Goal: Task Accomplishment & Management: Manage account settings

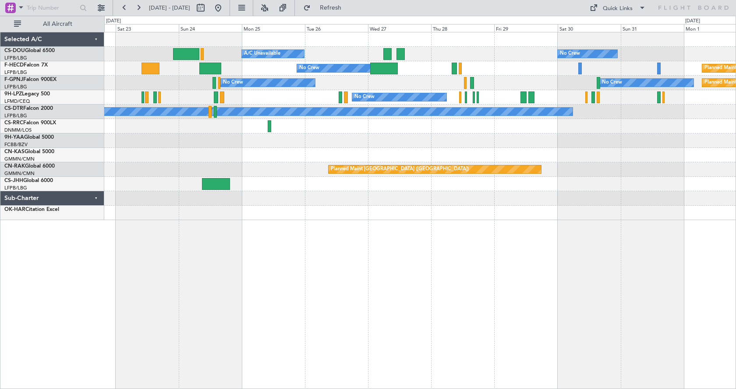
click at [222, 275] on div "Planned Maint Paris (Le Bourget) A/C Unavailable No Crew No Crew Planned Maint …" at bounding box center [419, 210] width 631 height 357
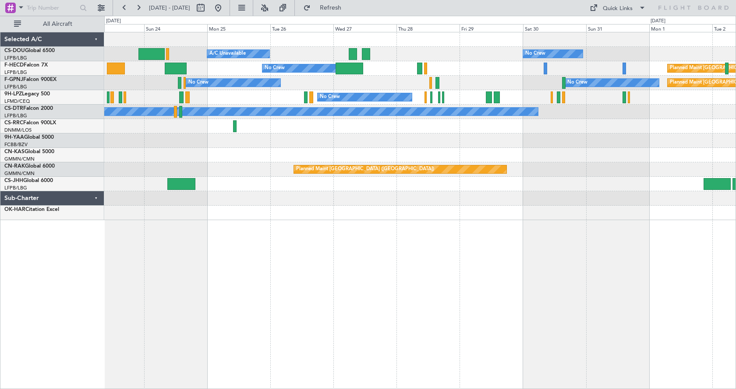
click at [551, 282] on div "Planned Maint Paris (Le Bourget) A/C Unavailable No Crew No Crew Planned Maint …" at bounding box center [419, 210] width 631 height 357
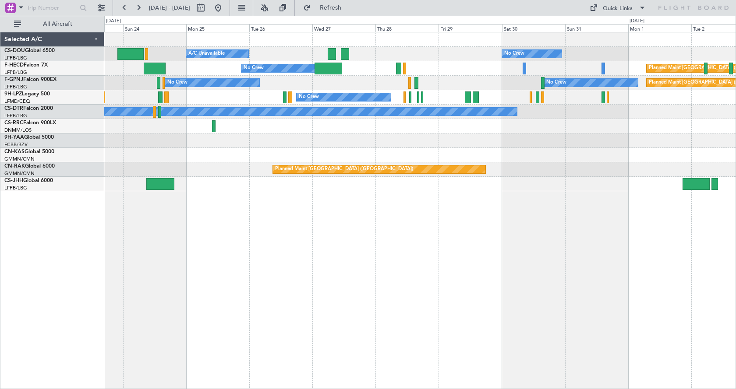
click at [502, 298] on div "Planned Maint Paris (Le Bourget) A/C Unavailable No Crew No Crew Planned Maint …" at bounding box center [419, 210] width 631 height 357
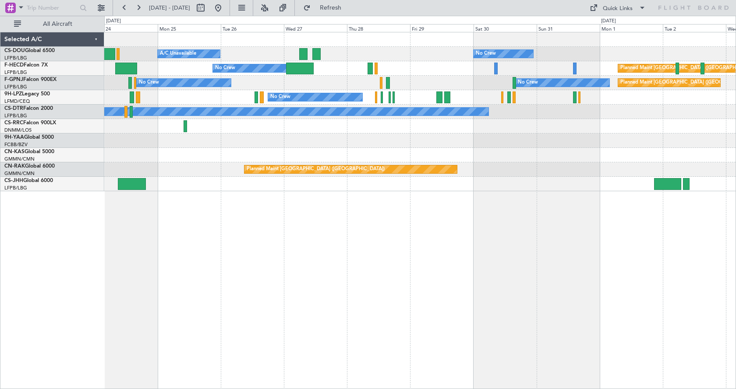
click at [306, 307] on div "No Crew Planned Maint Paris (Le Bourget) A/C Unavailable No Crew Planned Maint …" at bounding box center [419, 210] width 631 height 357
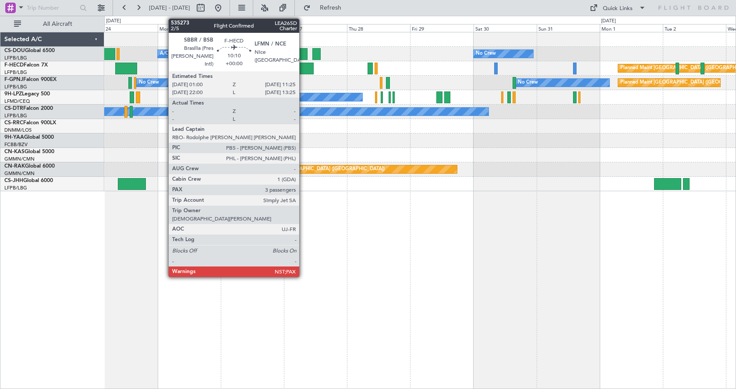
click at [303, 65] on div at bounding box center [300, 69] width 28 height 12
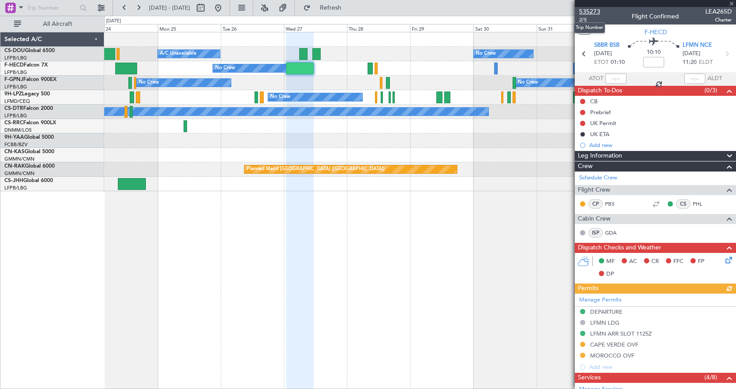
click at [595, 10] on span "535273" at bounding box center [589, 11] width 21 height 9
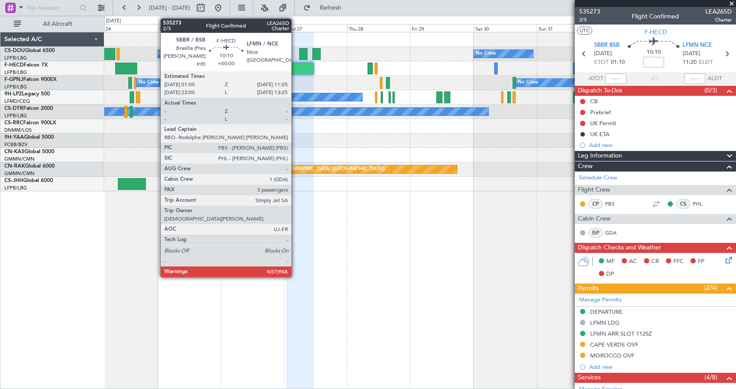
click at [295, 69] on div at bounding box center [300, 69] width 28 height 12
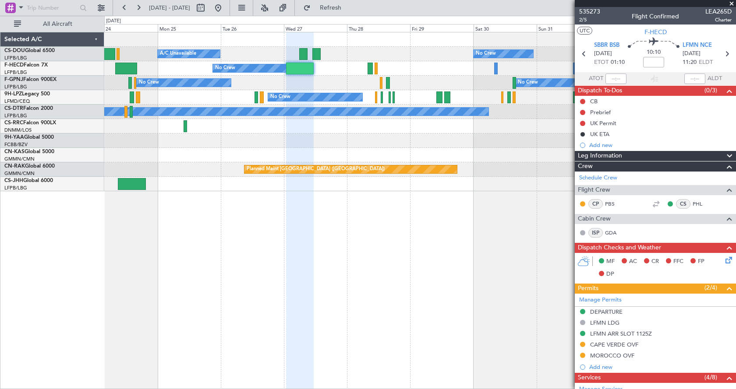
click at [295, 69] on div at bounding box center [300, 69] width 28 height 12
click at [590, 12] on span "535273" at bounding box center [589, 11] width 21 height 9
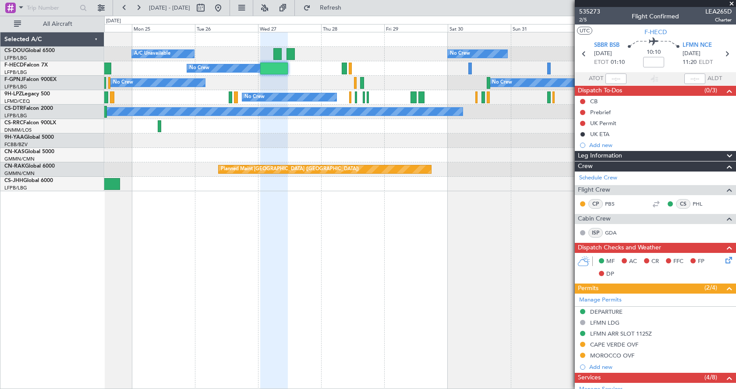
click at [124, 228] on div "Planned Maint Paris (Le Bourget) A/C Unavailable No Crew Planned Maint Paris (L…" at bounding box center [419, 210] width 631 height 357
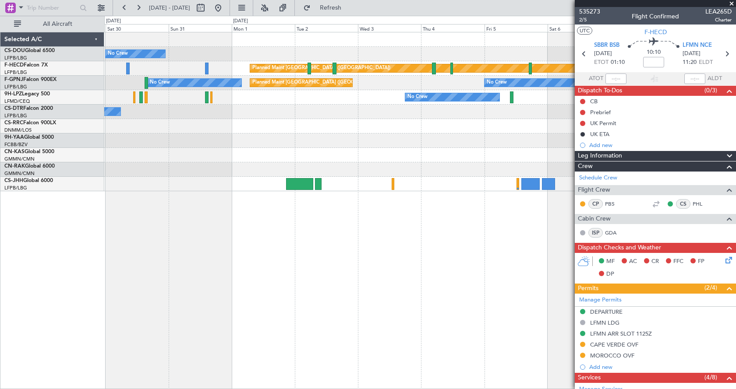
click at [125, 236] on div "No Crew Planned Maint Paris (Le Bourget) Planned Maint Paris (Le Bourget) No Cr…" at bounding box center [419, 210] width 631 height 357
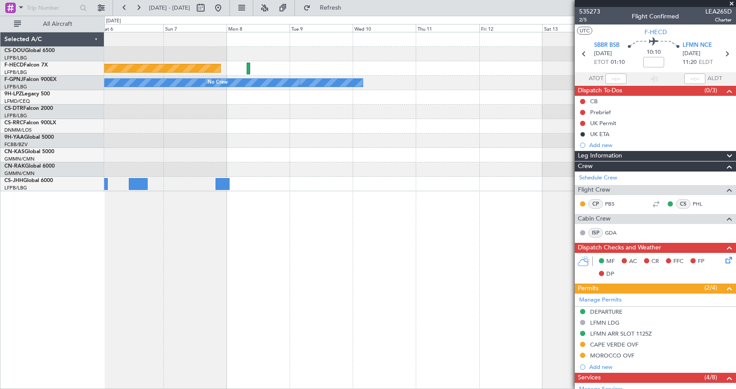
click at [111, 237] on div "Planned Maint Paris (Le Bourget) No Crew No Crew No Crew" at bounding box center [419, 210] width 631 height 357
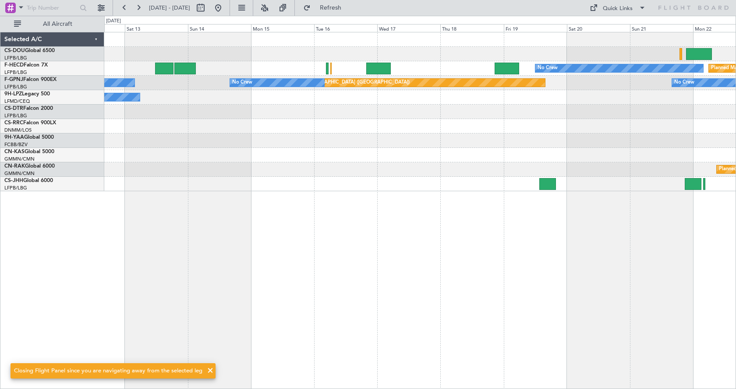
click at [466, 299] on div "Planned Maint Paris (Le Bourget) No Crew No Crew Planned Maint Paris (Le Bourge…" at bounding box center [419, 210] width 631 height 357
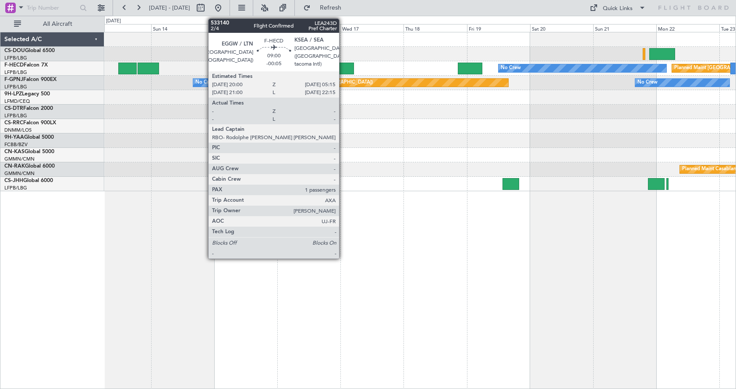
click at [343, 67] on div at bounding box center [341, 69] width 25 height 12
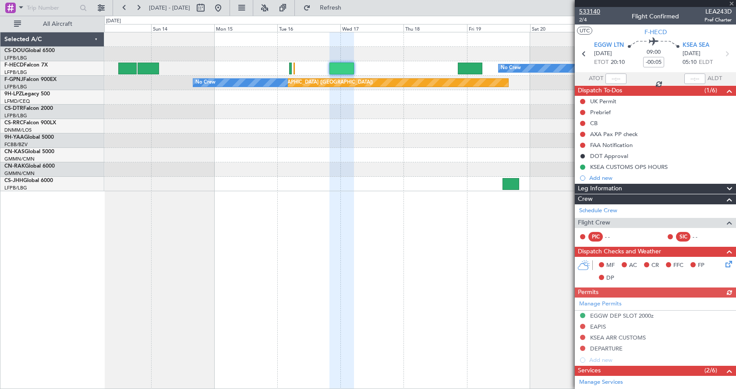
click at [583, 10] on span "533140" at bounding box center [589, 11] width 21 height 9
click at [730, 2] on span at bounding box center [731, 4] width 9 height 8
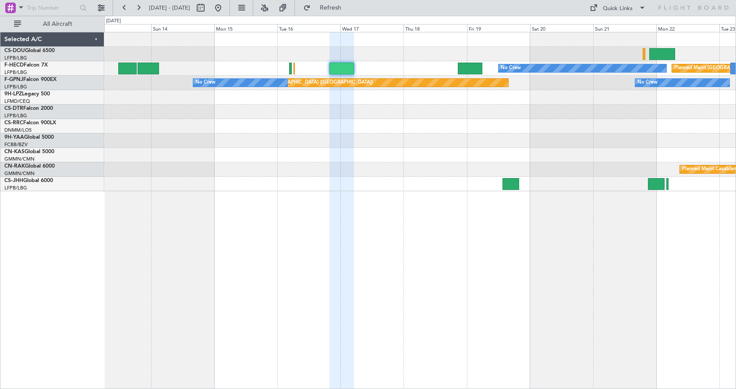
type input "0"
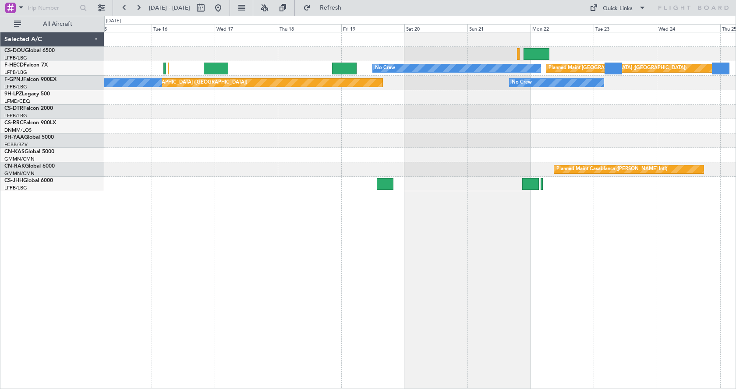
click at [210, 310] on div "Planned Maint Paris (Le Bourget) No Crew No Crew Planned Maint Paris (Le Bourge…" at bounding box center [419, 210] width 631 height 357
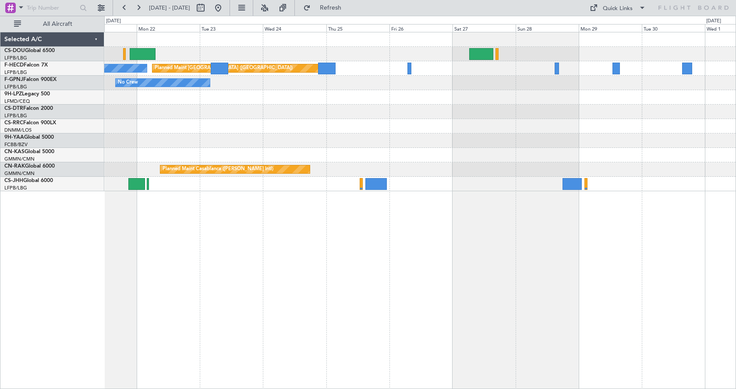
click at [319, 243] on div "Planned Maint Paris (Le Bourget) No Crew No Crew Planned Maint Paris (Le Bourge…" at bounding box center [419, 210] width 631 height 357
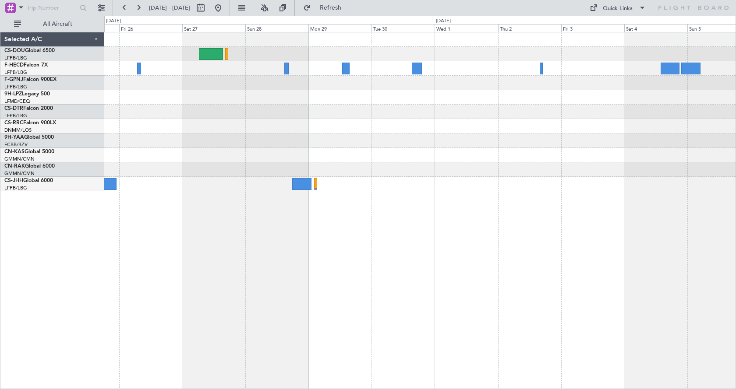
click at [95, 267] on div "Planned Maint Paris (Le Bourget) Planned Maint Casablanca (Mohammed V Intl) Sel…" at bounding box center [368, 203] width 736 height 374
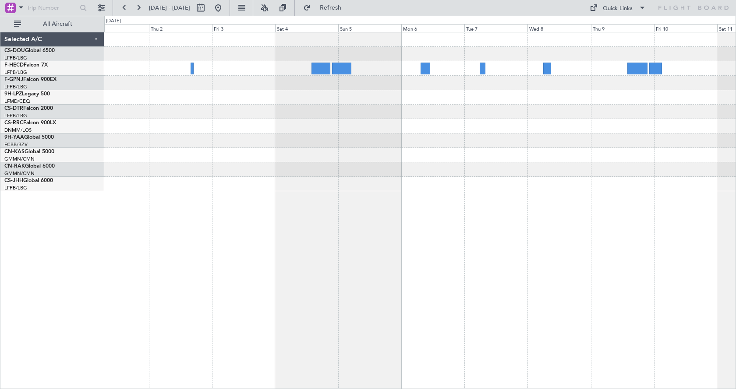
click at [446, 293] on div at bounding box center [419, 210] width 631 height 357
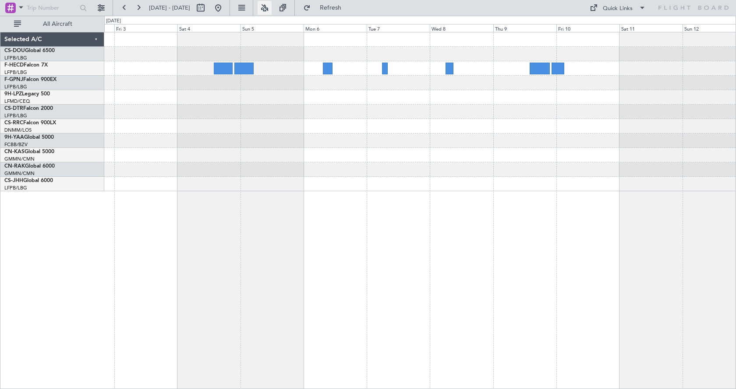
click at [271, 8] on button at bounding box center [264, 8] width 14 height 14
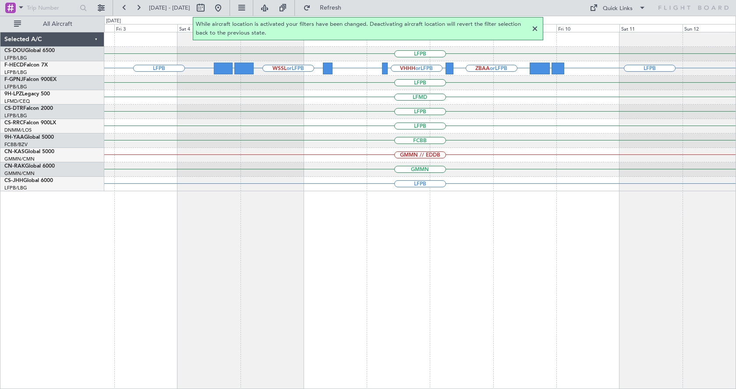
click at [536, 30] on div at bounding box center [534, 29] width 11 height 11
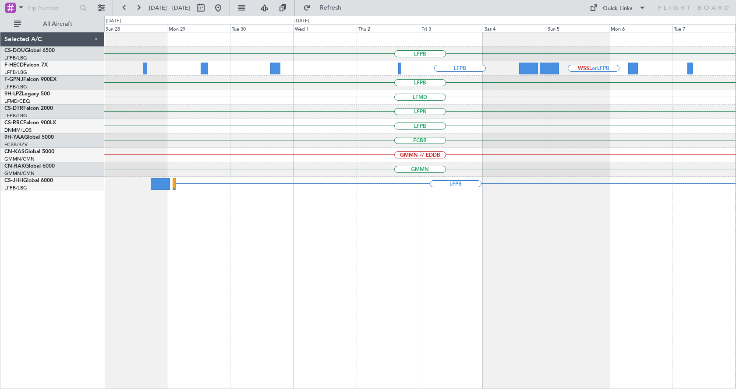
click at [560, 262] on div "LFPB LFPB VHHH or LFPB RPLL or LFPB WSSL or LFPB OMDB or LFPB ZBAA or LFPB UGTB…" at bounding box center [419, 210] width 631 height 357
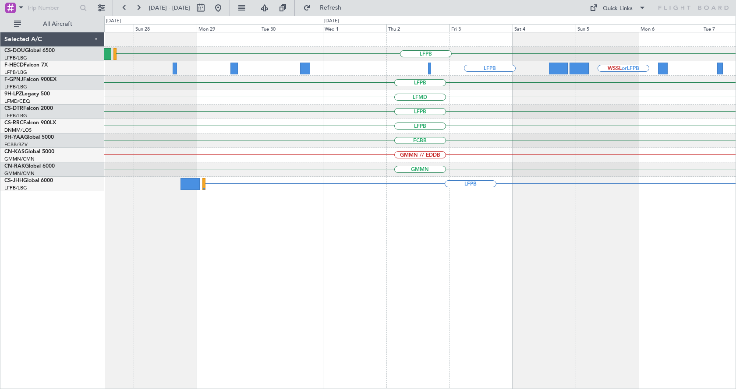
click at [506, 286] on div "LFPB LFPB VHHH or LFPB RPLL or LFPB WSSL or LFPB OMDB or LFPB ZBAA or LFPB UGTB…" at bounding box center [419, 210] width 631 height 357
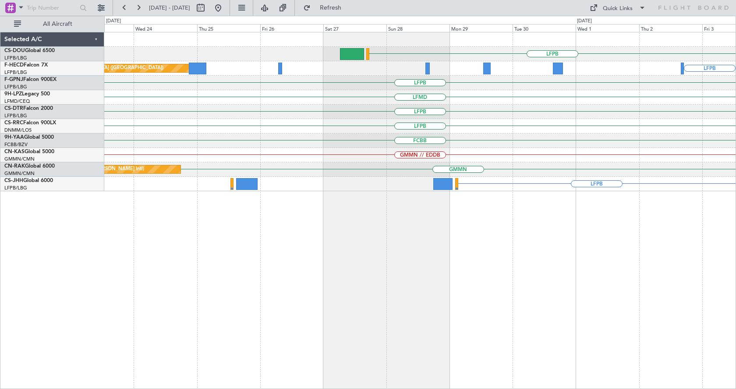
click at [461, 296] on div "LFPB LFPB Planned Maint Paris (Le Bourget) OMDB or LFPB WSSL or LFPB LFPB No Cr…" at bounding box center [419, 210] width 631 height 357
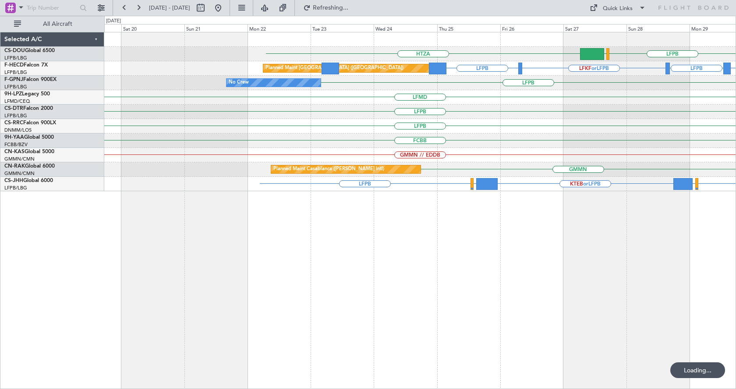
click at [413, 309] on div "LFPB EGLF HTZA Planned Maint Paris (Le Bourget) LFKF or LFPB LFPB LTBA or LFPB …" at bounding box center [419, 210] width 631 height 357
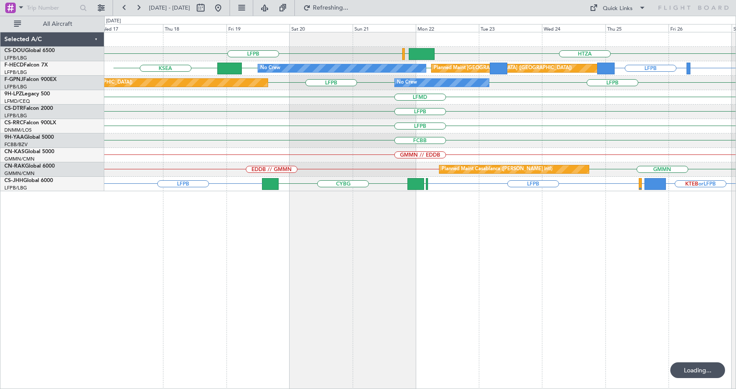
click at [393, 258] on div "HTZA EGKK LFPB LFKF or LFPB LFPB LFPB LFPB KSEA Planned Maint Paris (Le Bourget…" at bounding box center [419, 210] width 631 height 357
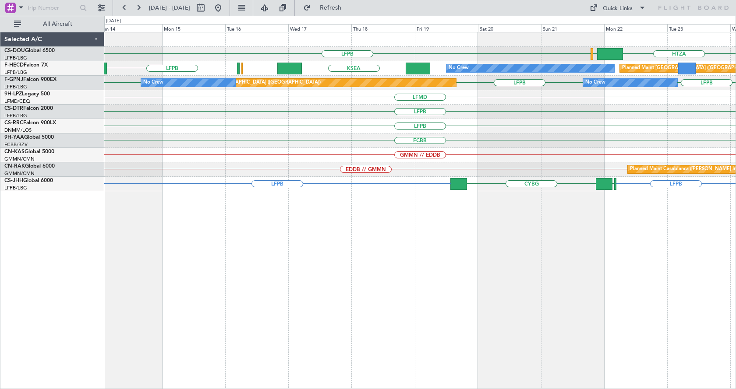
click at [564, 278] on div "HTZA EGKK LFPB LFPB LFPB KSEA EGGW EGLC LFPB Planned Maint Paris (Le Bourget) N…" at bounding box center [419, 210] width 631 height 357
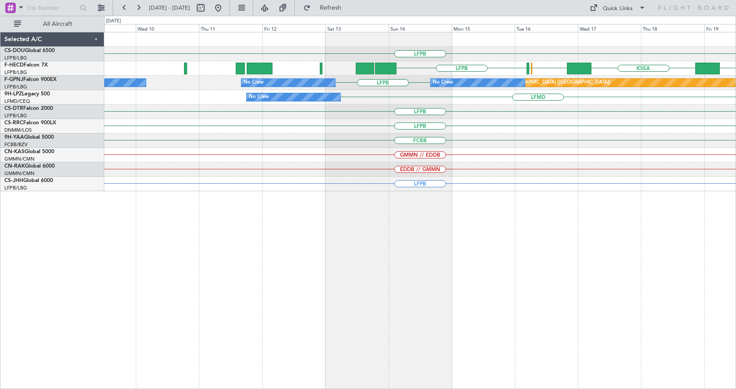
click at [509, 279] on div "LFPB EGKK LFPB KSEA EGGW EGLC LFPB No Crew LFPB No Crew No Crew Planned Maint P…" at bounding box center [419, 210] width 631 height 357
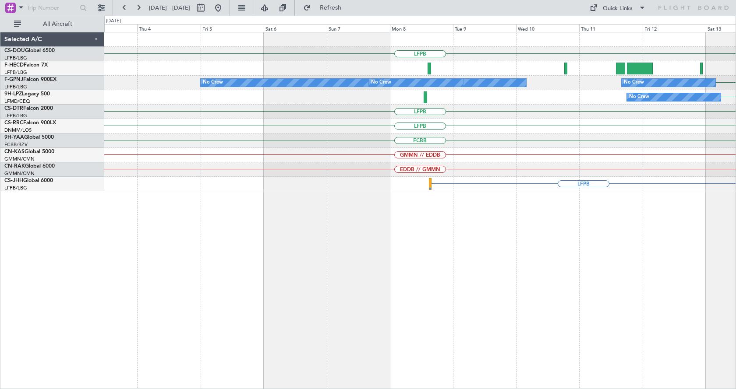
click at [467, 270] on div "LFPB LFPB LFPB No Crew No Crew No Crew No Crew Planned Maint Paris (Le Bourget)…" at bounding box center [419, 210] width 631 height 357
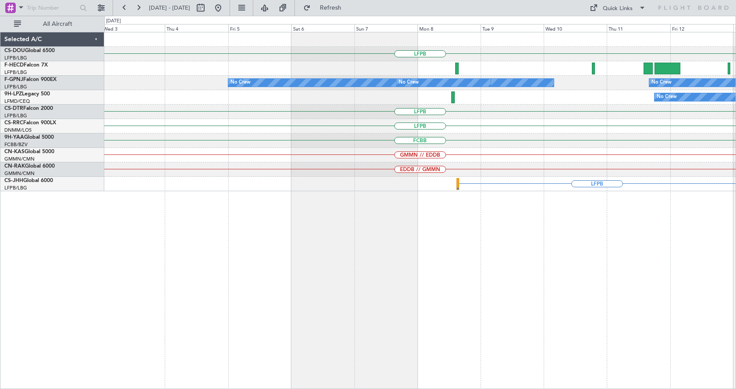
click at [577, 253] on div "LFPB LFPB No Crew No Crew No Crew No Crew LFPB Planned Maint Paris (Le Bourget)…" at bounding box center [419, 210] width 631 height 357
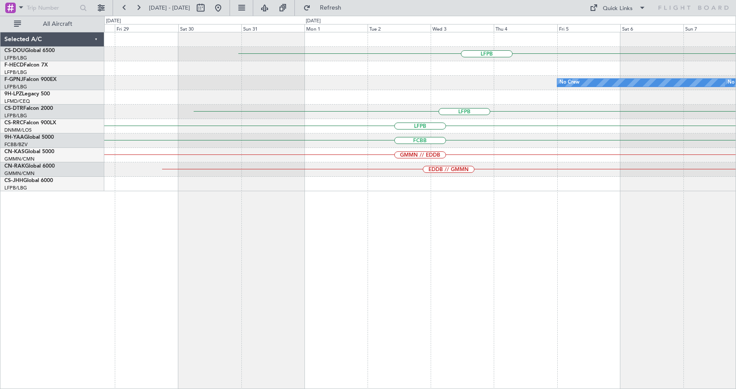
click at [442, 333] on div "LFPB No Crew No Crew LFPB LFPB FCBB GMMN // EDDB EDDB // GMMN LFPB" at bounding box center [419, 210] width 631 height 357
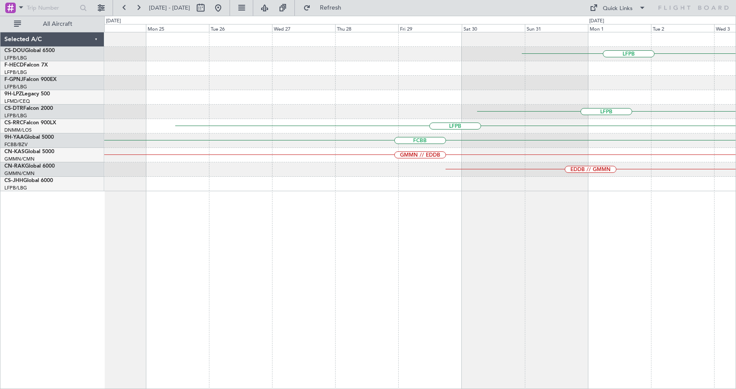
click at [476, 331] on div "LFPB No Crew LFPB LFPB FCBB GMMN // EDDB EDDB // GMMN" at bounding box center [419, 210] width 631 height 357
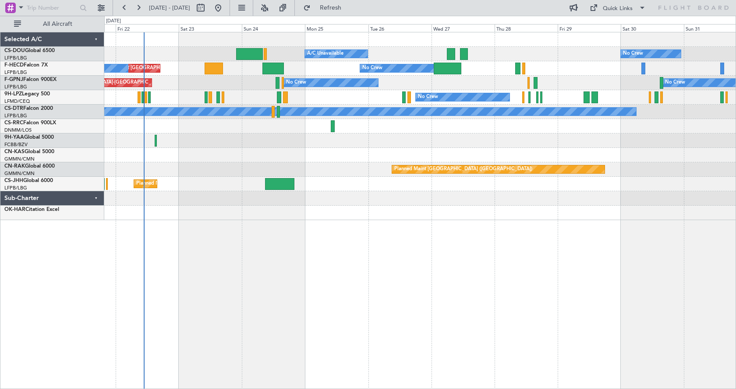
click at [335, 320] on div "Planned Maint [GEOGRAPHIC_DATA] ([GEOGRAPHIC_DATA]) A/C Unavailable No Crew Pla…" at bounding box center [419, 210] width 631 height 357
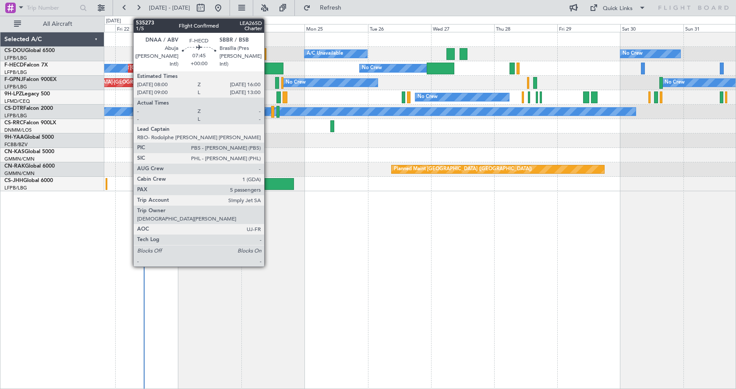
click at [266, 66] on div at bounding box center [272, 69] width 21 height 12
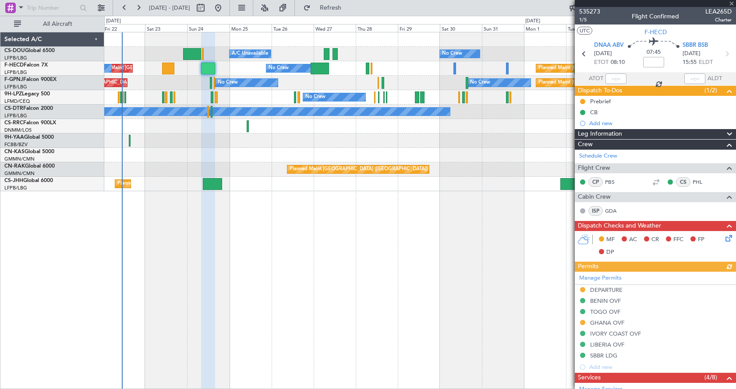
click at [336, 259] on div "Planned Maint [GEOGRAPHIC_DATA] ([GEOGRAPHIC_DATA]) A/C Unavailable No Crew Pla…" at bounding box center [419, 210] width 631 height 357
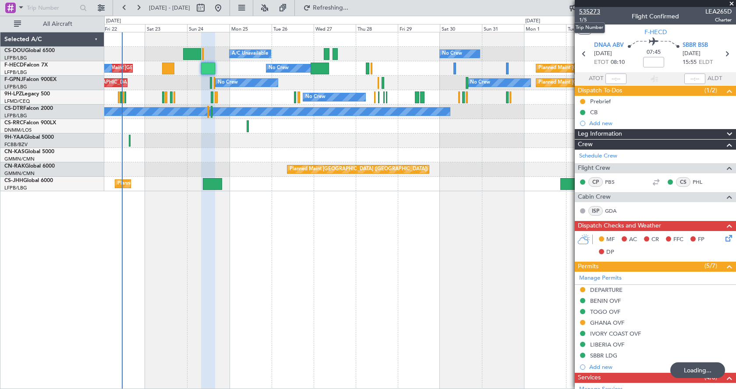
click at [592, 10] on span "535273" at bounding box center [589, 11] width 21 height 9
click at [311, 307] on div "Planned Maint [GEOGRAPHIC_DATA] ([GEOGRAPHIC_DATA]) A/C Unavailable No Crew Pla…" at bounding box center [419, 210] width 631 height 357
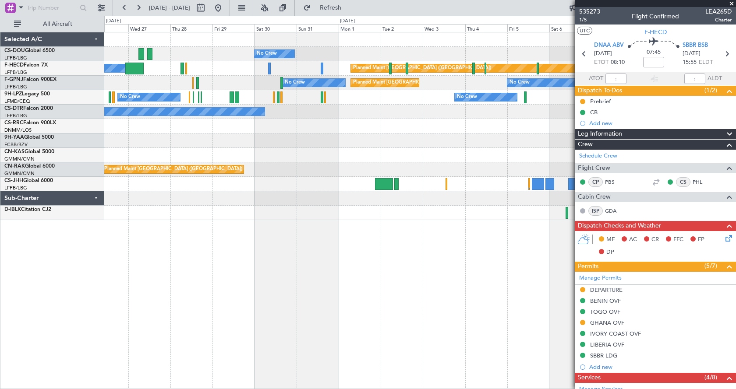
click at [358, 269] on div "No Crew A/C Unavailable Planned Maint [GEOGRAPHIC_DATA] ([GEOGRAPHIC_DATA]) No …" at bounding box center [419, 210] width 631 height 357
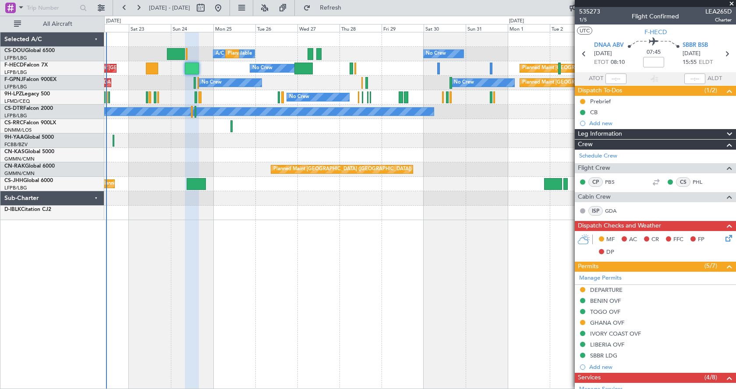
click at [314, 319] on div "No Crew A/C Unavailable Planned Maint [GEOGRAPHIC_DATA] ([GEOGRAPHIC_DATA]) No …" at bounding box center [419, 210] width 631 height 357
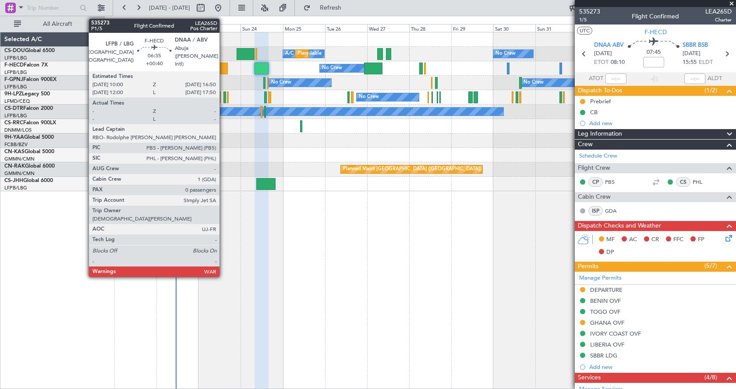
click at [223, 68] on div at bounding box center [221, 69] width 12 height 12
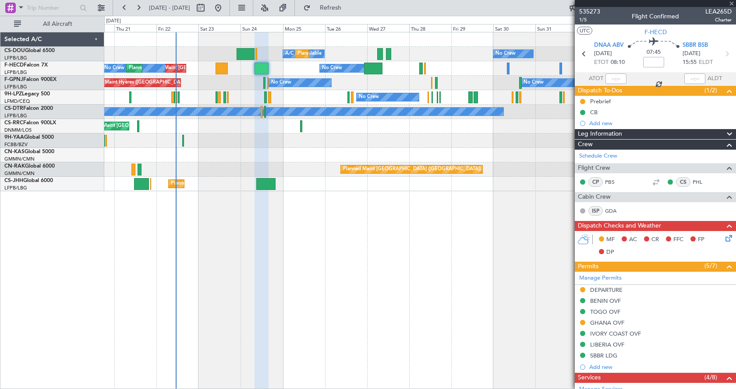
type input "+00:40"
type input "0"
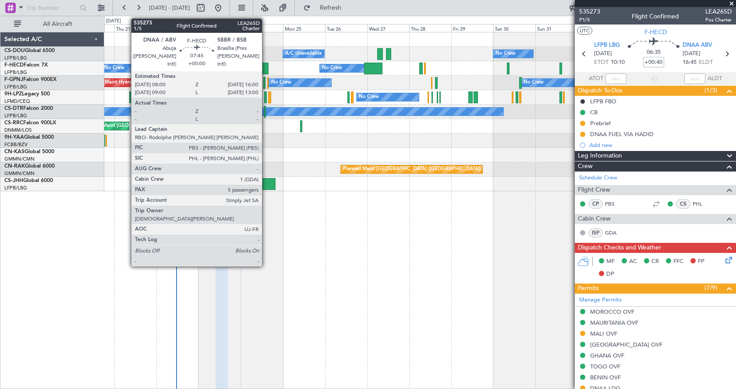
click at [266, 68] on div at bounding box center [261, 69] width 14 height 12
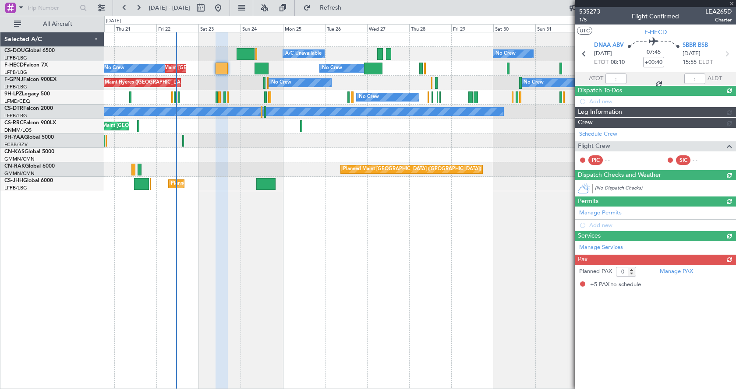
type input "5"
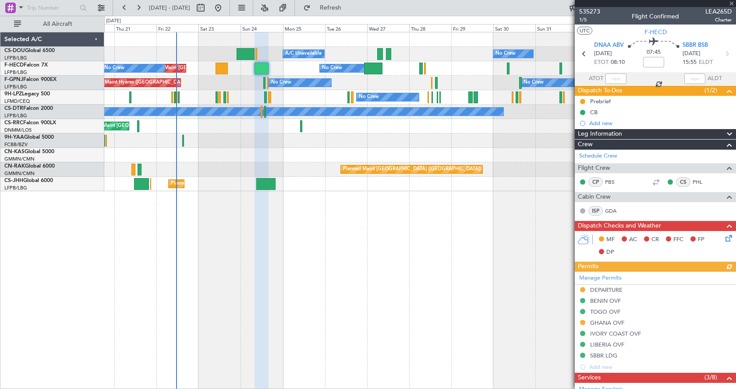
scroll to position [175, 0]
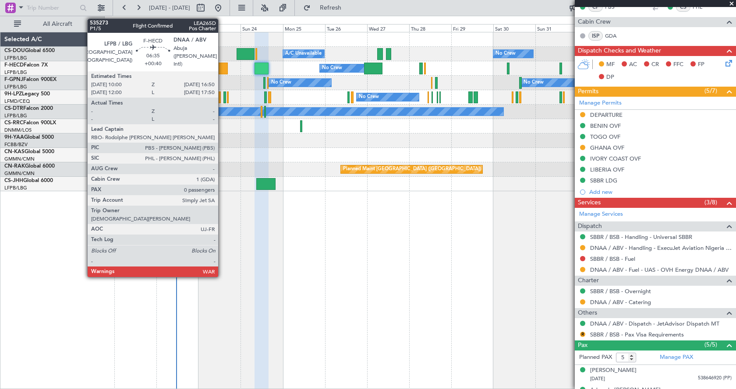
click at [222, 66] on div at bounding box center [221, 69] width 12 height 12
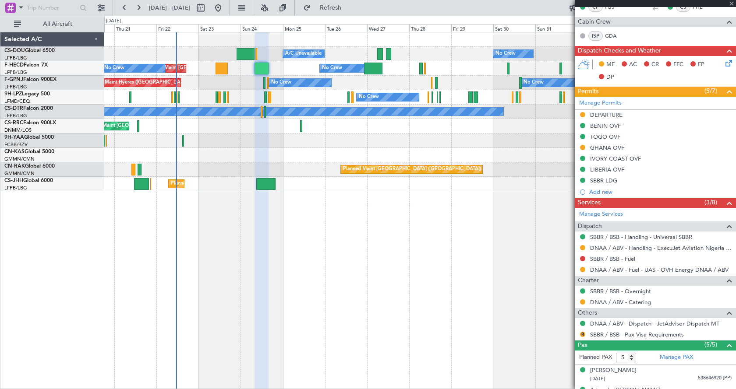
type input "+00:40"
type input "0"
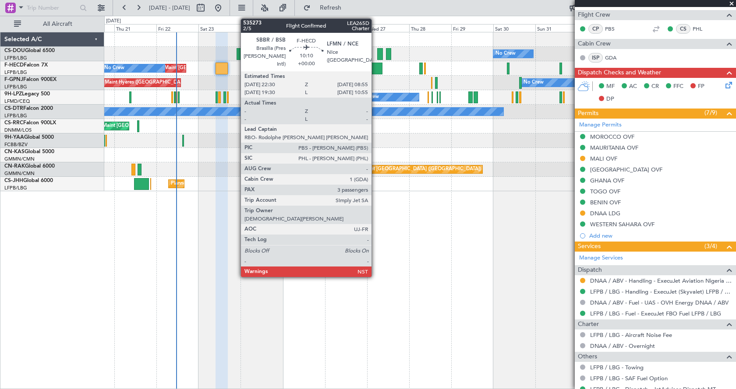
click at [375, 66] on div at bounding box center [373, 69] width 18 height 12
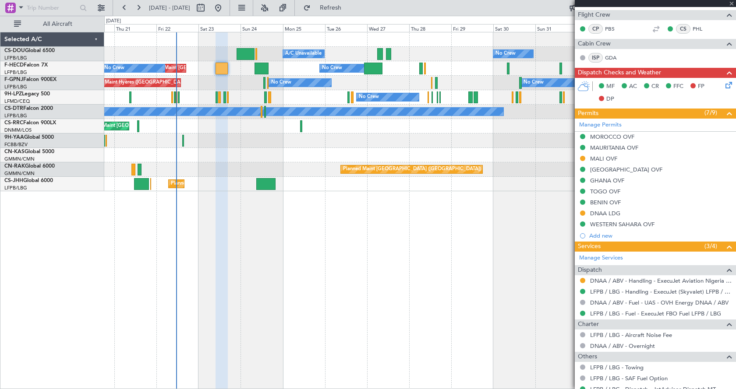
type input "3"
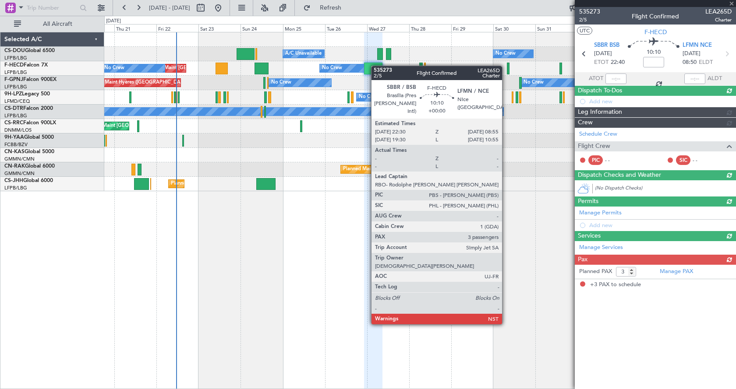
scroll to position [0, 0]
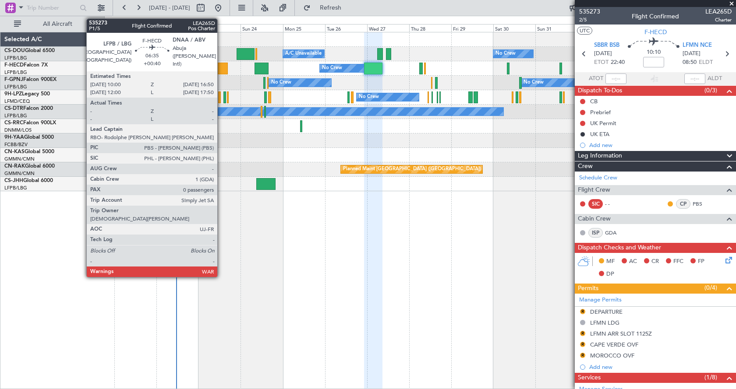
click at [221, 70] on div at bounding box center [221, 69] width 12 height 12
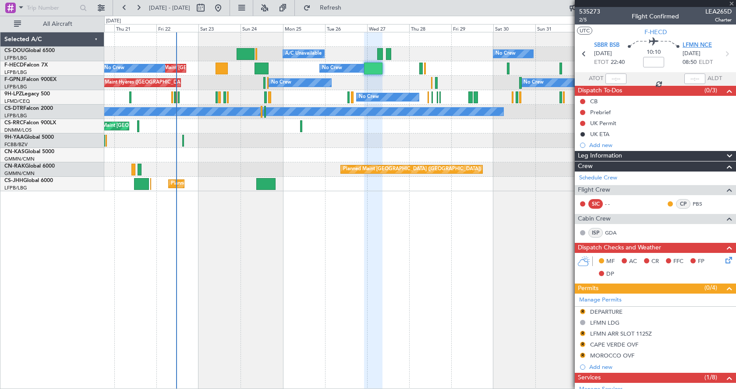
type input "+00:40"
type input "0"
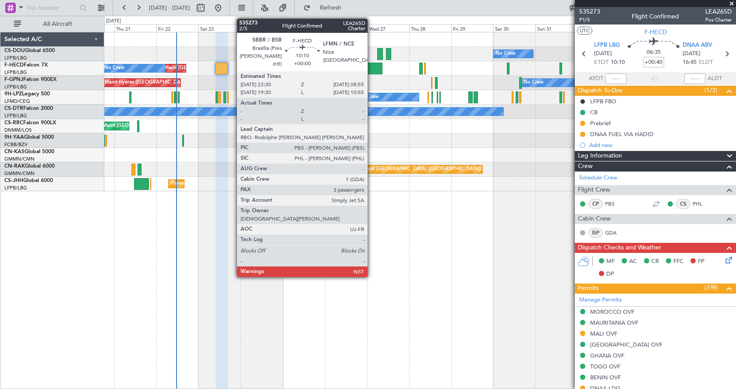
click at [371, 67] on div at bounding box center [373, 69] width 18 height 12
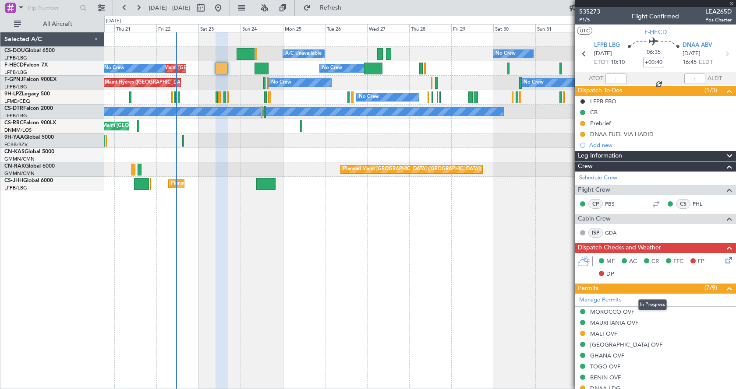
type input "3"
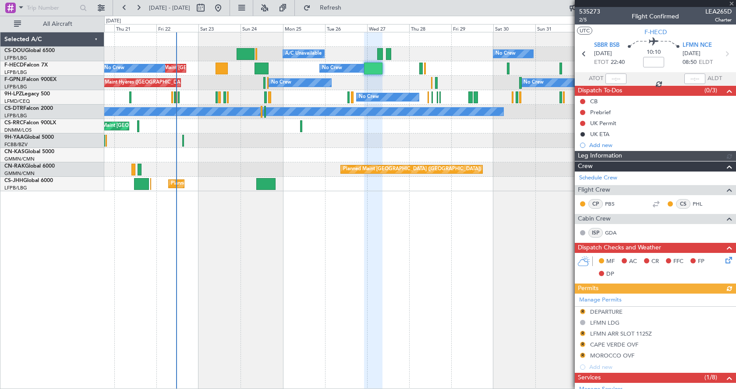
scroll to position [221, 0]
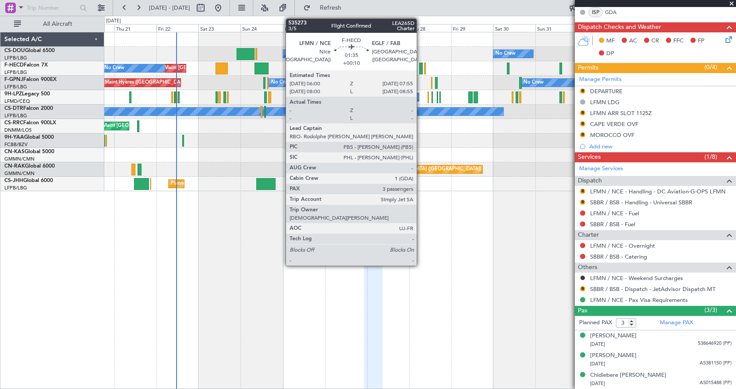
click at [422, 69] on div at bounding box center [421, 69] width 4 height 12
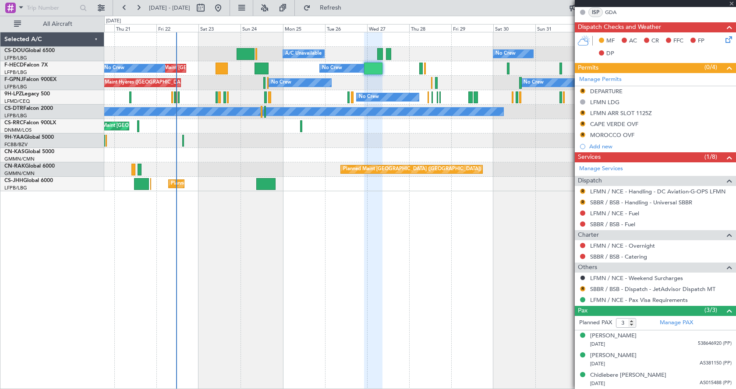
type input "+00:10"
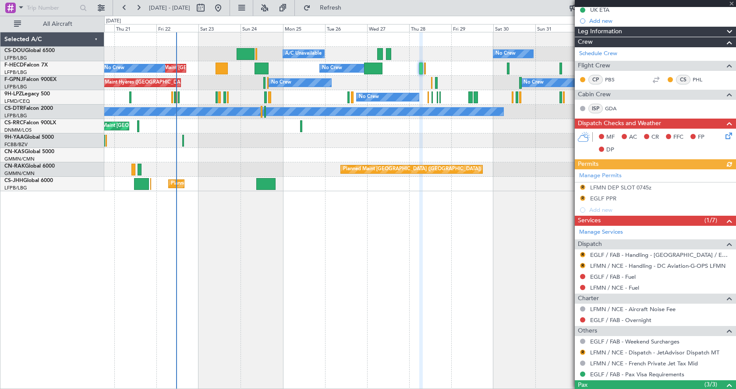
scroll to position [131, 0]
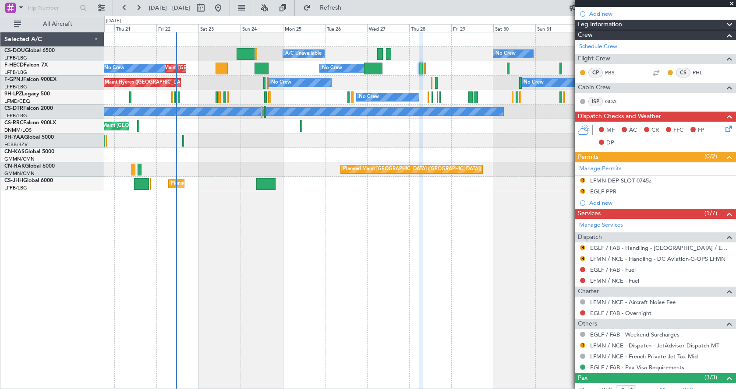
click at [419, 275] on div "No Crew Planned Maint [GEOGRAPHIC_DATA] ([GEOGRAPHIC_DATA]) A/C Unavailable Pla…" at bounding box center [419, 210] width 631 height 357
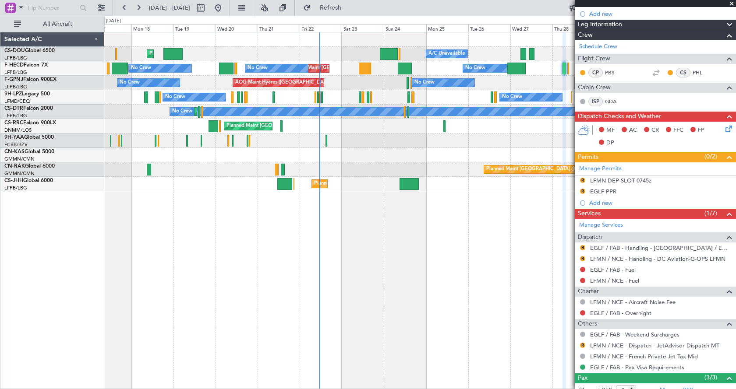
click at [373, 307] on div "No Crew Planned Maint [GEOGRAPHIC_DATA] ([GEOGRAPHIC_DATA]) A/C Unavailable Pla…" at bounding box center [419, 210] width 631 height 357
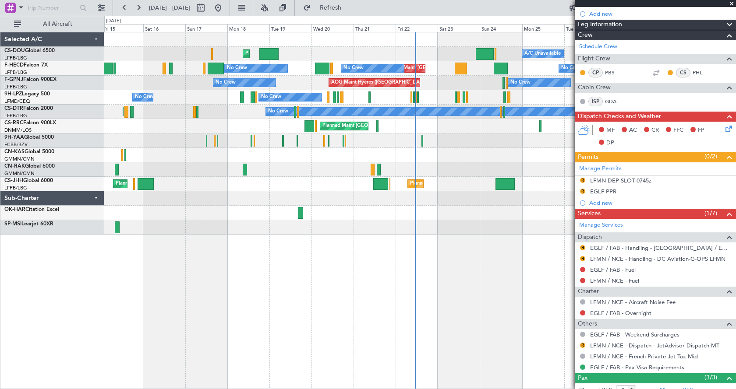
click at [434, 279] on div "Planned Maint [GEOGRAPHIC_DATA] ([GEOGRAPHIC_DATA]) No Crew Planned Maint [GEOG…" at bounding box center [419, 210] width 631 height 357
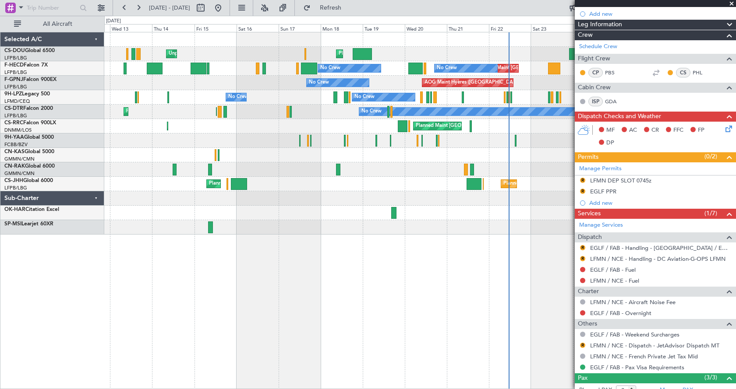
click at [338, 271] on div "Planned Maint [GEOGRAPHIC_DATA] ([GEOGRAPHIC_DATA]) Unplanned Maint [GEOGRAPHIC…" at bounding box center [419, 210] width 631 height 357
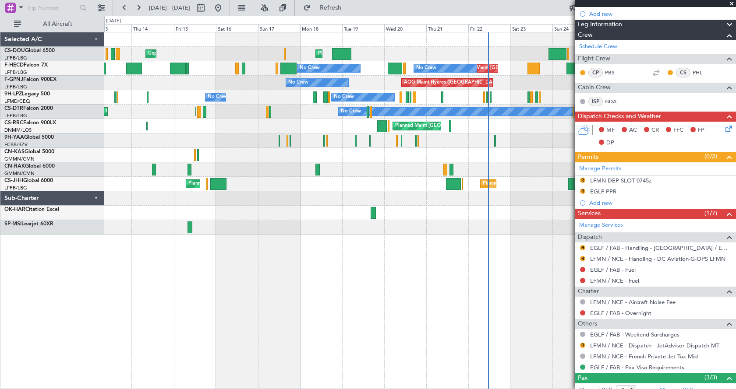
click at [216, 325] on div "Unplanned Maint [GEOGRAPHIC_DATA] ([GEOGRAPHIC_DATA]) Planned Maint [GEOGRAPHIC…" at bounding box center [419, 210] width 631 height 357
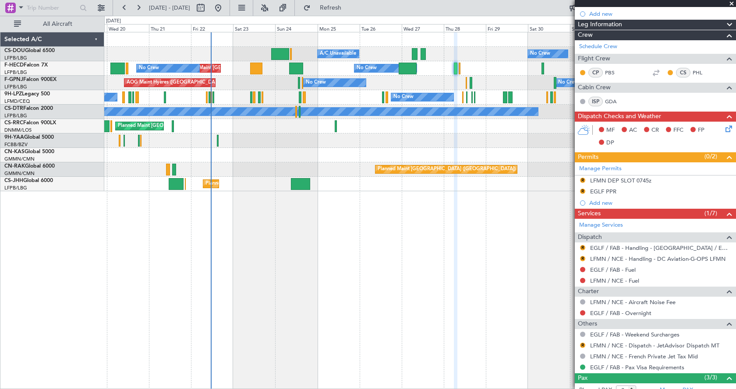
click at [732, 2] on span at bounding box center [731, 4] width 9 height 8
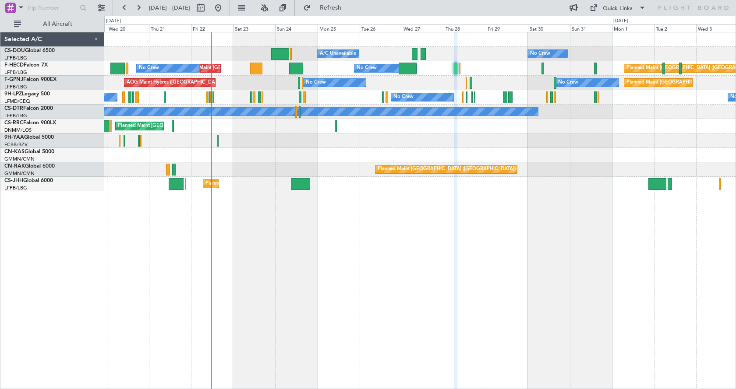
type input "0"
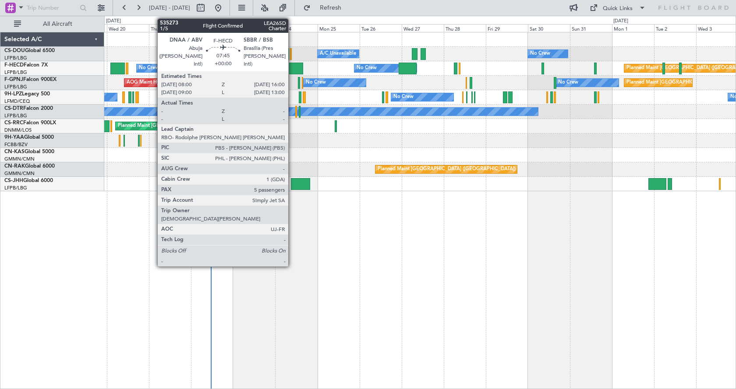
click at [292, 67] on div at bounding box center [296, 69] width 14 height 12
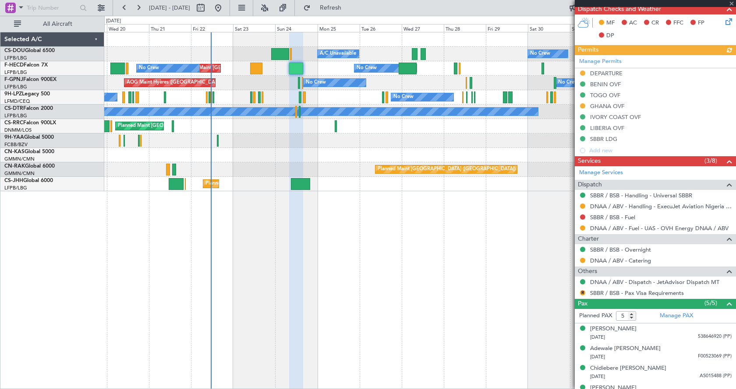
scroll to position [249, 0]
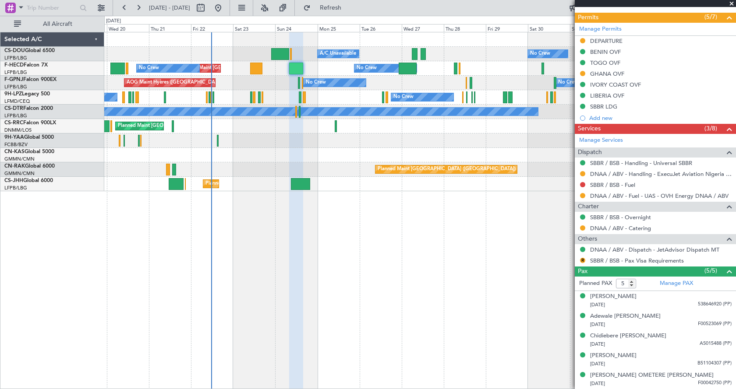
click at [731, 2] on span at bounding box center [731, 4] width 9 height 8
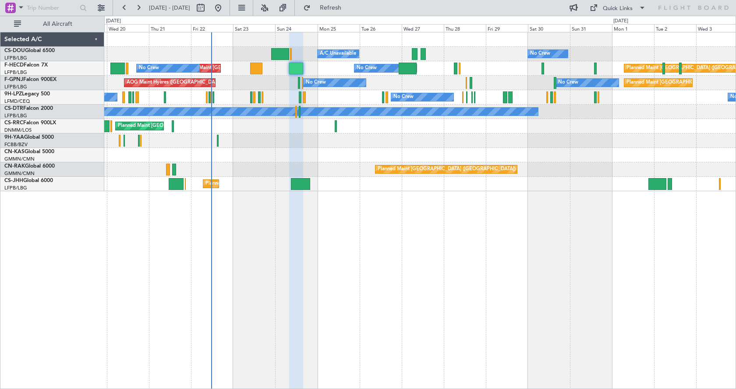
type input "0"
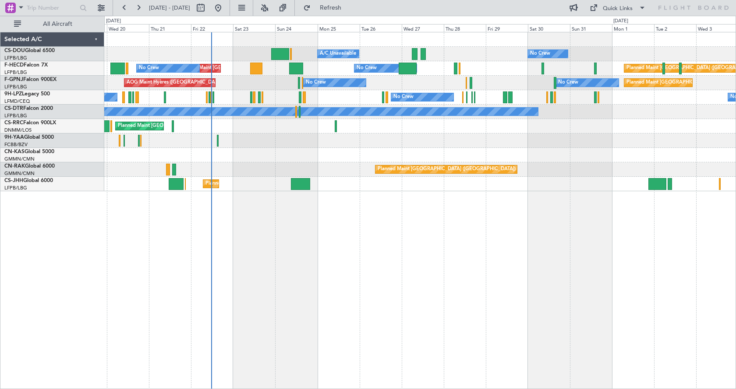
scroll to position [0, 0]
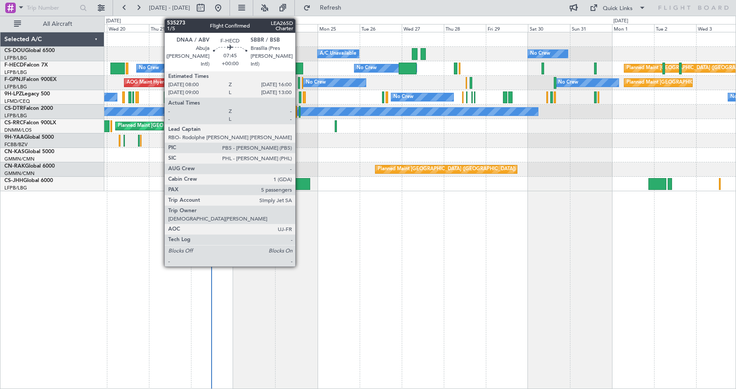
click at [299, 68] on div at bounding box center [296, 69] width 14 height 12
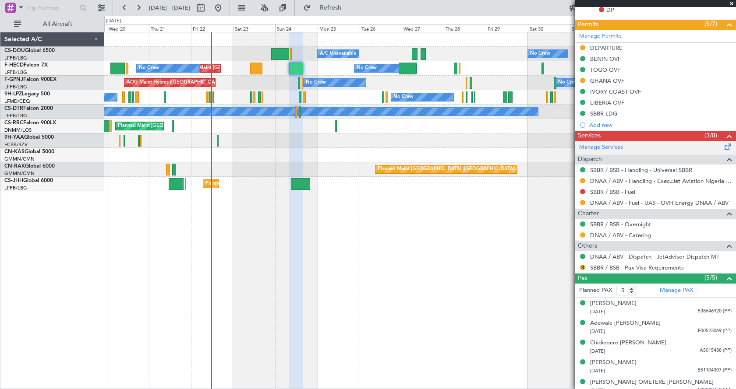
scroll to position [249, 0]
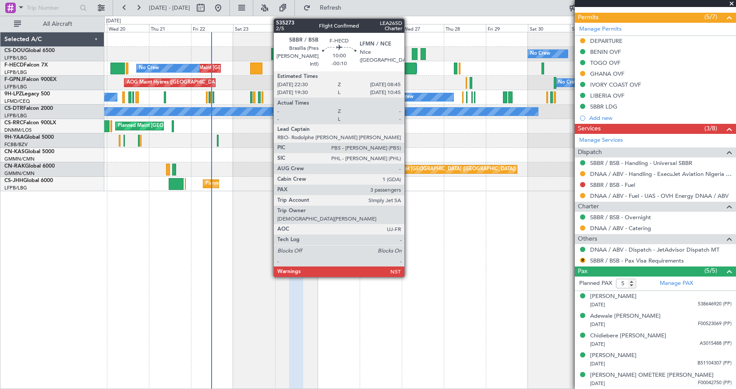
click at [408, 70] on div at bounding box center [407, 69] width 18 height 12
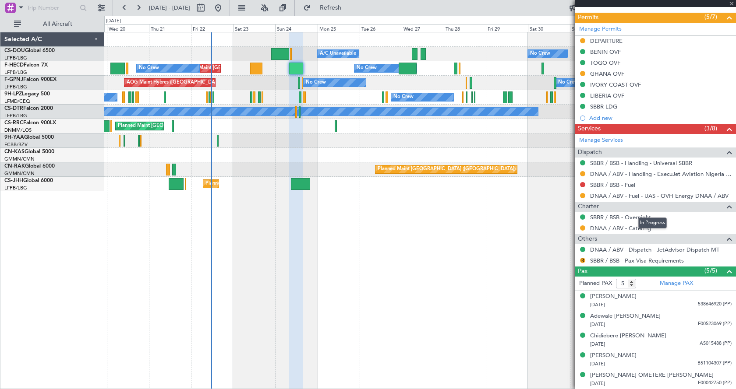
type input "-00:10"
type input "3"
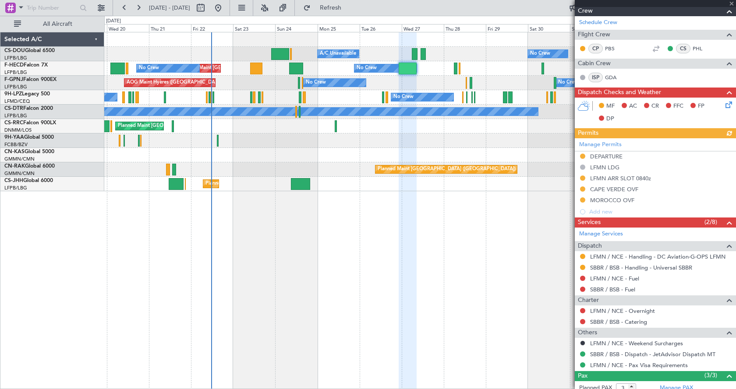
scroll to position [221, 0]
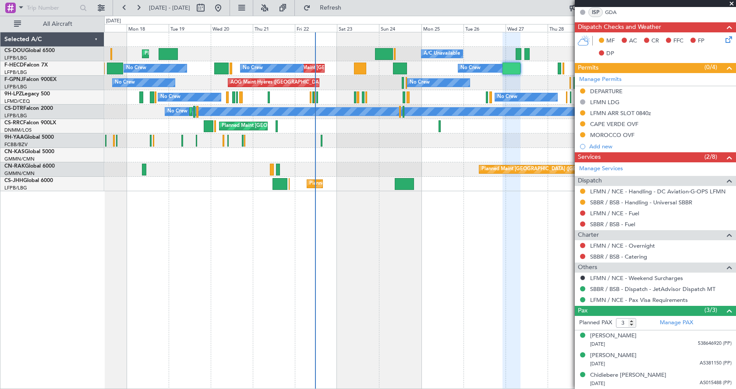
click at [374, 250] on div "Planned Maint [GEOGRAPHIC_DATA] ([GEOGRAPHIC_DATA]) A/C Unavailable No Crew Pla…" at bounding box center [419, 210] width 631 height 357
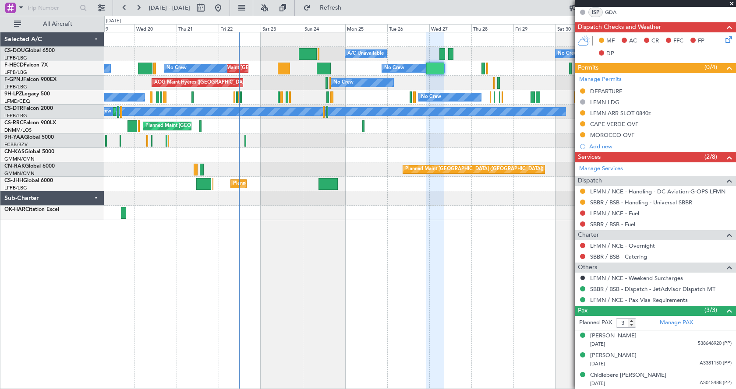
click at [310, 247] on div "Planned Maint [GEOGRAPHIC_DATA] ([GEOGRAPHIC_DATA]) A/C Unavailable No Crew Pla…" at bounding box center [419, 210] width 631 height 357
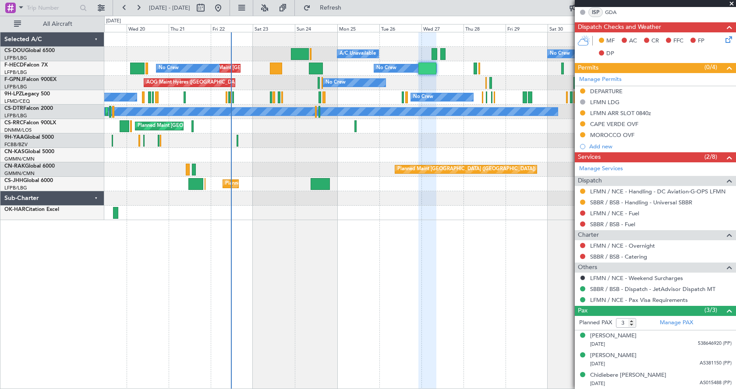
click at [355, 287] on div "Planned Maint [GEOGRAPHIC_DATA] ([GEOGRAPHIC_DATA]) A/C Unavailable No Crew Pla…" at bounding box center [419, 210] width 631 height 357
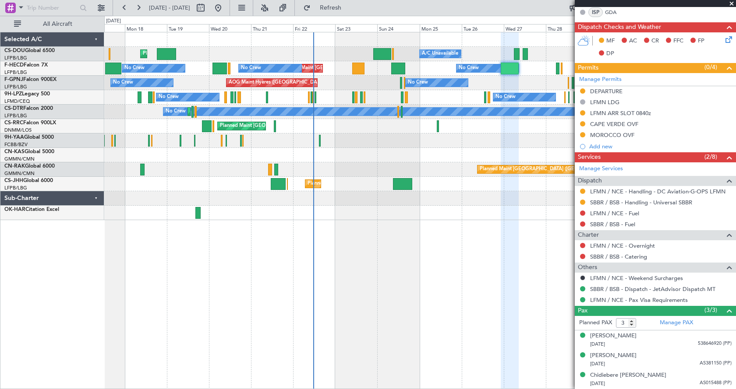
click at [266, 310] on div "Planned Maint [GEOGRAPHIC_DATA] ([GEOGRAPHIC_DATA]) A/C Unavailable No Crew Pla…" at bounding box center [419, 210] width 631 height 357
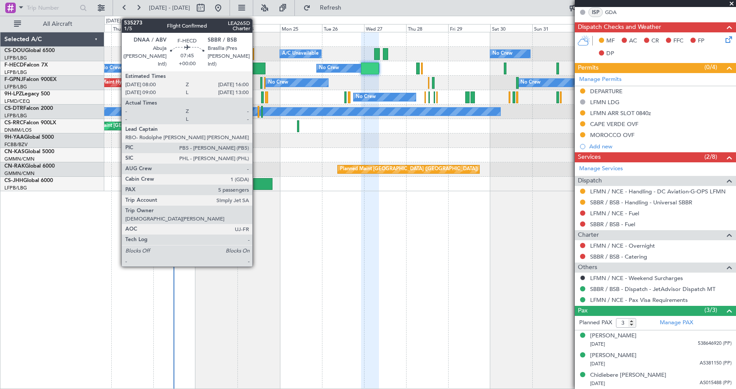
click at [256, 70] on div at bounding box center [258, 69] width 14 height 12
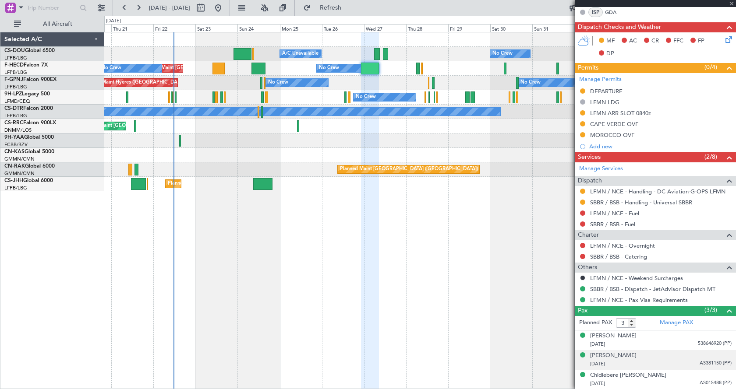
type input "5"
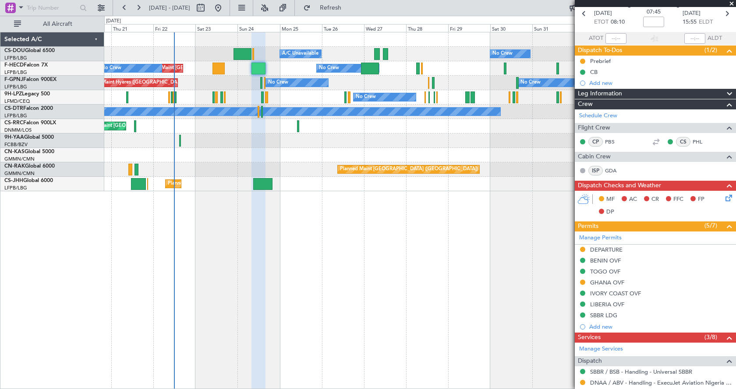
scroll to position [0, 0]
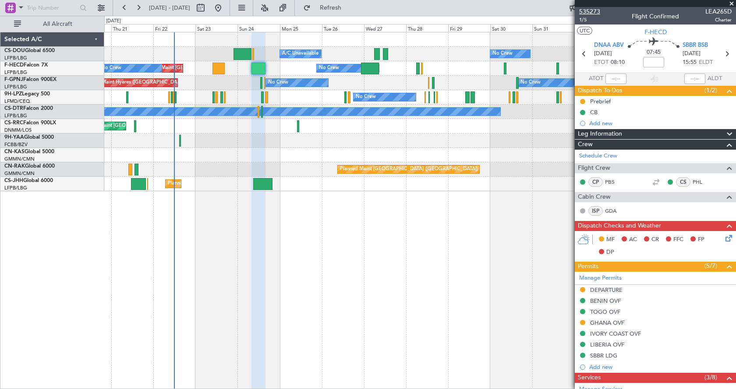
click at [584, 7] on span "535273" at bounding box center [589, 11] width 21 height 9
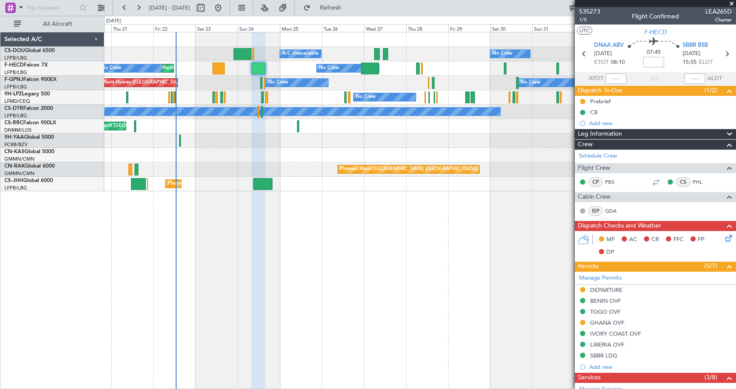
click at [146, 226] on div "Planned Maint [GEOGRAPHIC_DATA] ([GEOGRAPHIC_DATA]) A/C Unavailable No Crew Pla…" at bounding box center [419, 210] width 631 height 357
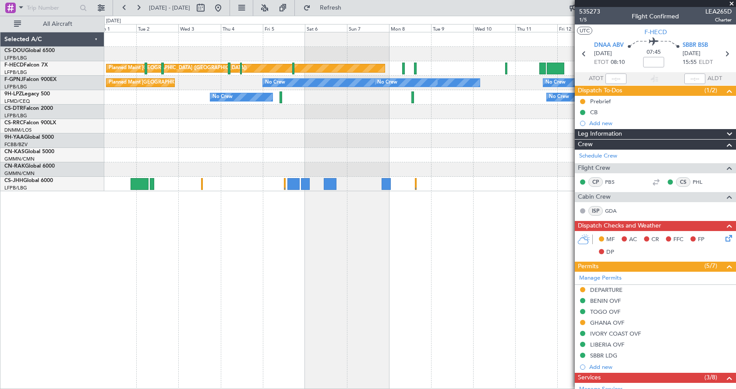
click at [276, 219] on div "No Crew Planned Maint [GEOGRAPHIC_DATA] ([GEOGRAPHIC_DATA]) Planned Maint [GEOG…" at bounding box center [419, 210] width 631 height 357
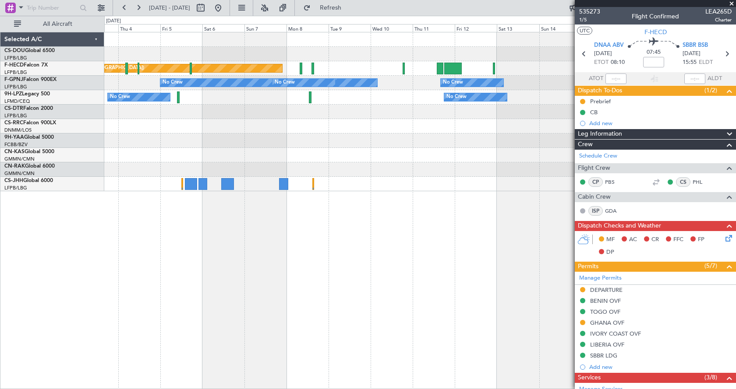
click at [225, 201] on div "No Crew Planned Maint [GEOGRAPHIC_DATA] ([GEOGRAPHIC_DATA]) No Crew No Crew No …" at bounding box center [419, 210] width 631 height 357
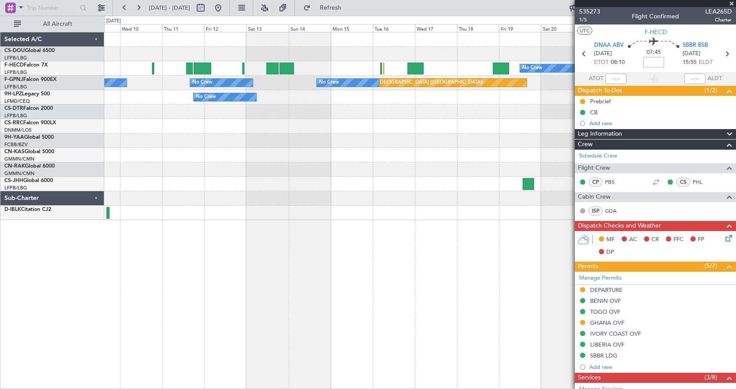
click at [545, 216] on div "Planned Maint [GEOGRAPHIC_DATA] ([GEOGRAPHIC_DATA]) No Crew Planned Maint [GEOG…" at bounding box center [419, 126] width 631 height 188
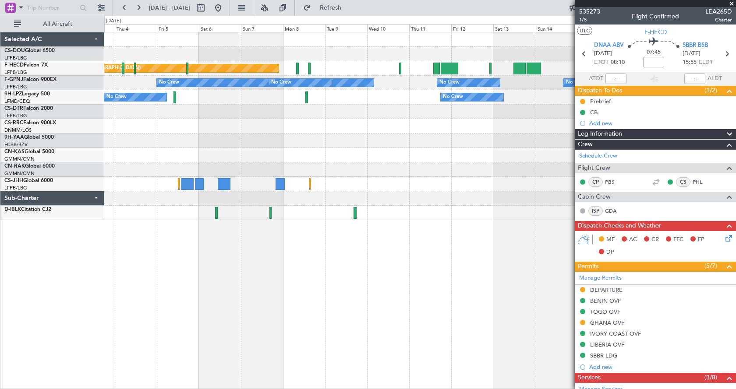
click at [490, 289] on div "Planned Maint [GEOGRAPHIC_DATA] ([GEOGRAPHIC_DATA]) No Crew Planned Maint [GEOG…" at bounding box center [419, 210] width 631 height 357
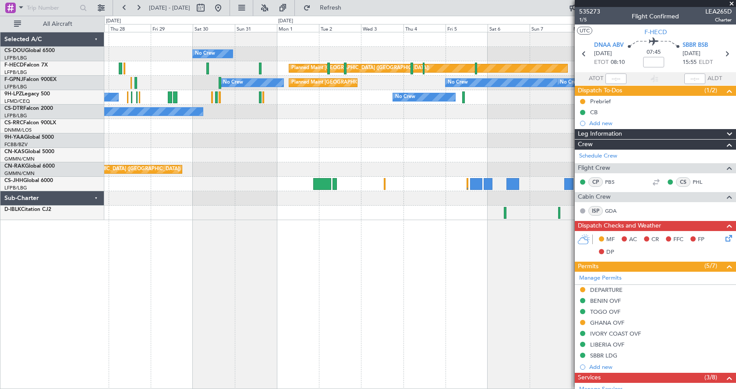
click at [519, 309] on div "No Crew Planned Maint [GEOGRAPHIC_DATA] ([GEOGRAPHIC_DATA]) A/C Unavailable Pla…" at bounding box center [419, 210] width 631 height 357
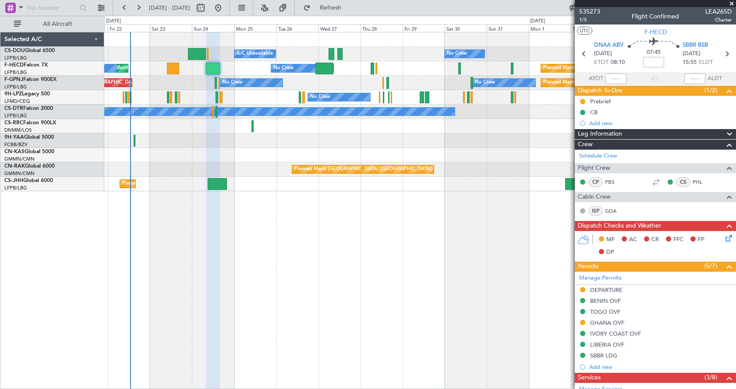
click at [393, 260] on div "Planned Maint [GEOGRAPHIC_DATA] ([GEOGRAPHIC_DATA]) A/C Unavailable No Crew Pla…" at bounding box center [419, 210] width 631 height 357
click at [392, 299] on div "Planned Maint [GEOGRAPHIC_DATA] ([GEOGRAPHIC_DATA]) A/C Unavailable No Crew Pla…" at bounding box center [419, 210] width 631 height 357
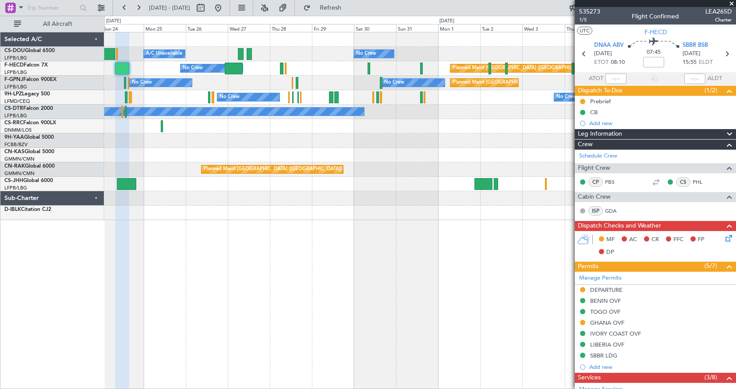
click at [299, 211] on div at bounding box center [419, 213] width 631 height 14
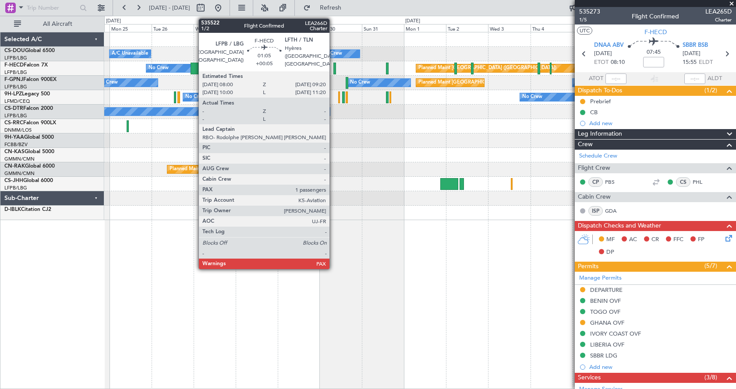
click at [333, 63] on div at bounding box center [334, 69] width 3 height 12
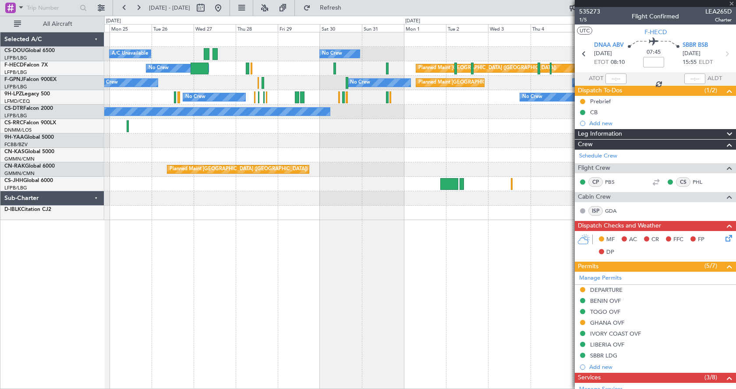
type input "+00:05"
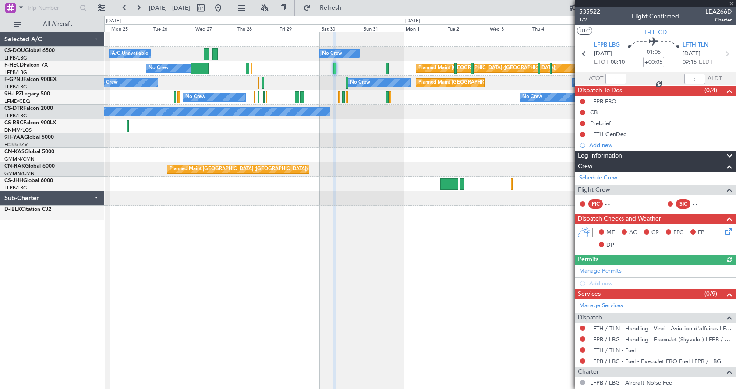
click at [592, 8] on span "535522" at bounding box center [589, 11] width 21 height 9
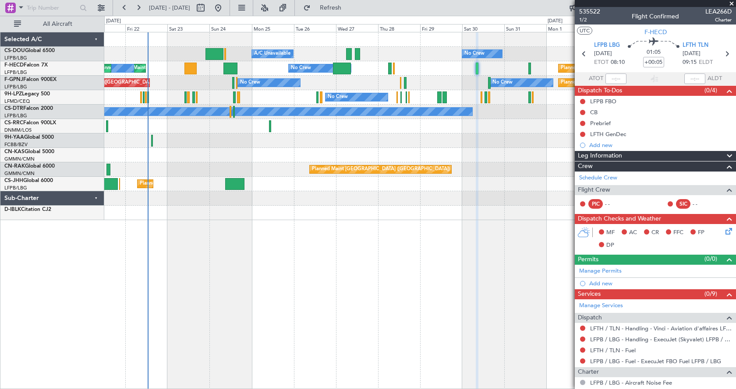
click at [417, 258] on div "Planned Maint [GEOGRAPHIC_DATA] ([GEOGRAPHIC_DATA]) A/C Unavailable No Crew Pla…" at bounding box center [419, 210] width 631 height 357
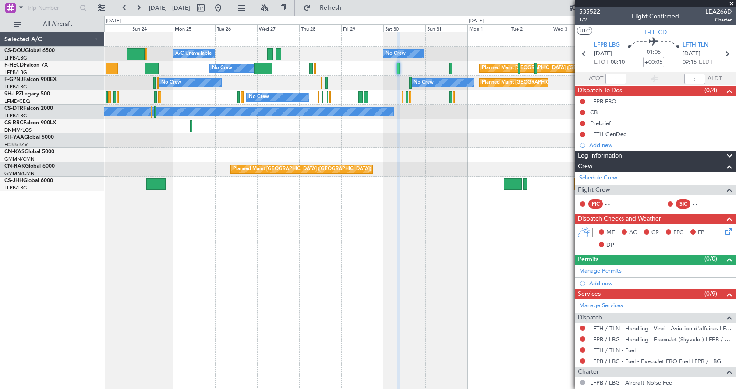
click at [367, 293] on div "Planned Maint [GEOGRAPHIC_DATA] ([GEOGRAPHIC_DATA]) A/C Unavailable No Crew Pla…" at bounding box center [419, 210] width 631 height 357
